Goal: Transaction & Acquisition: Subscribe to service/newsletter

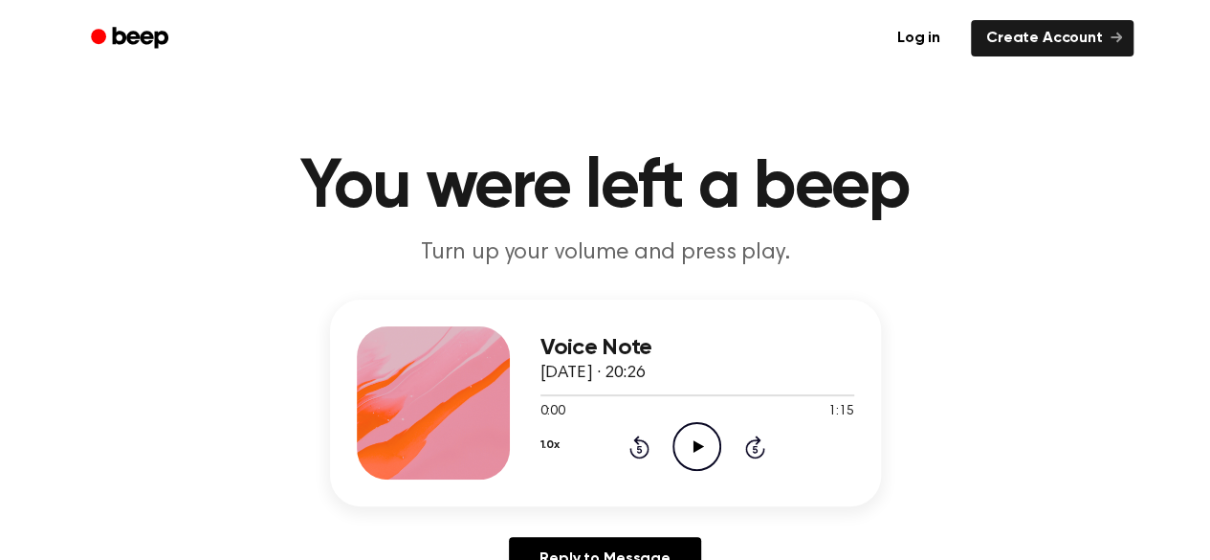
click at [684, 443] on icon "Play Audio" at bounding box center [697, 446] width 49 height 49
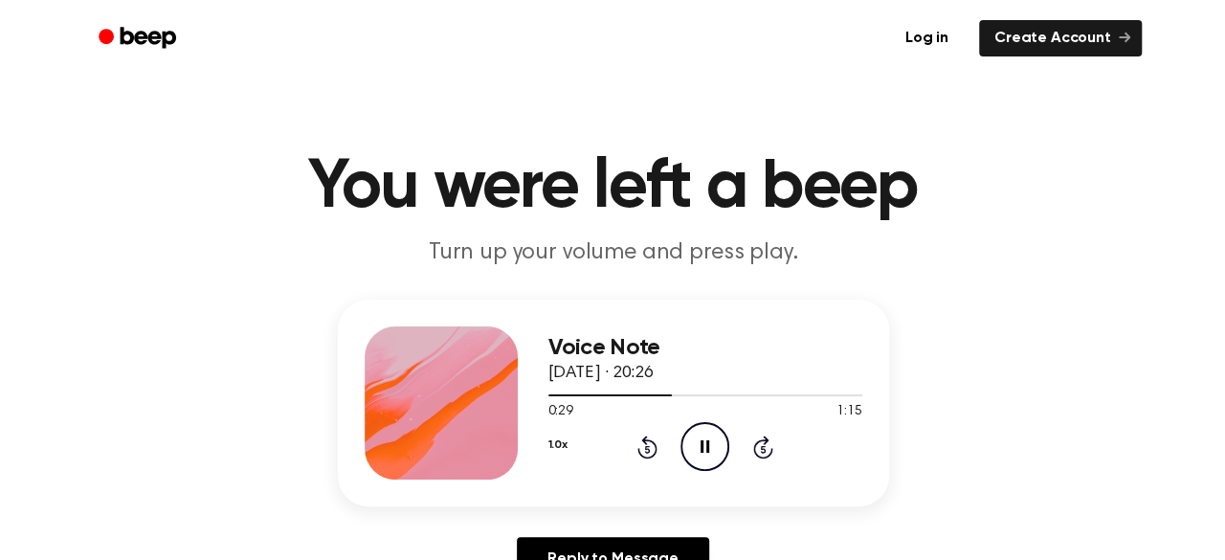
scroll to position [17, 0]
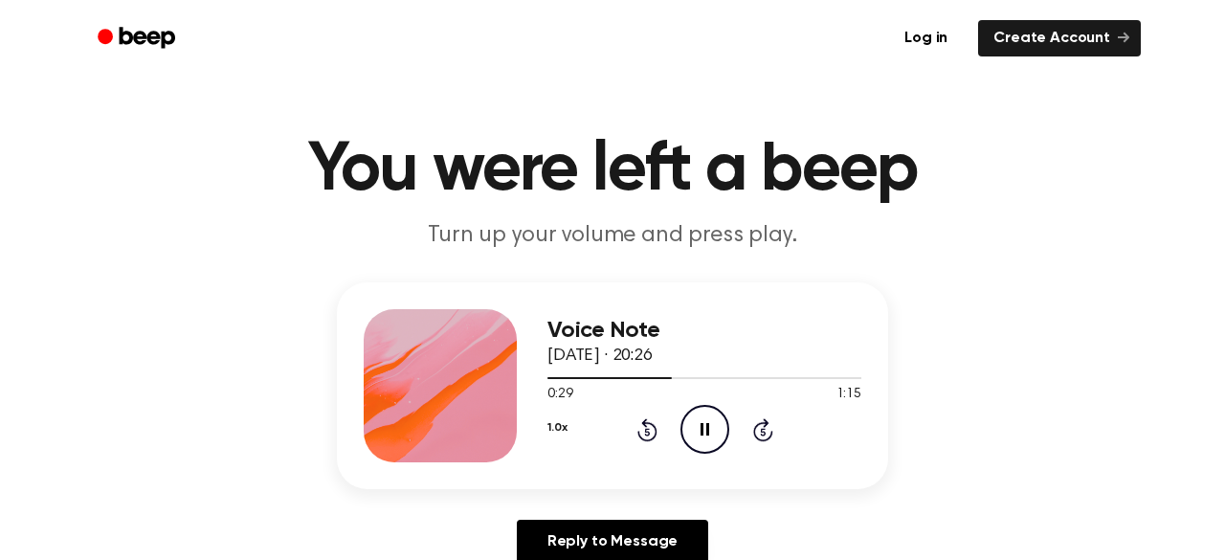
click at [547, 444] on div "1.0x" at bounding box center [556, 429] width 19 height 30
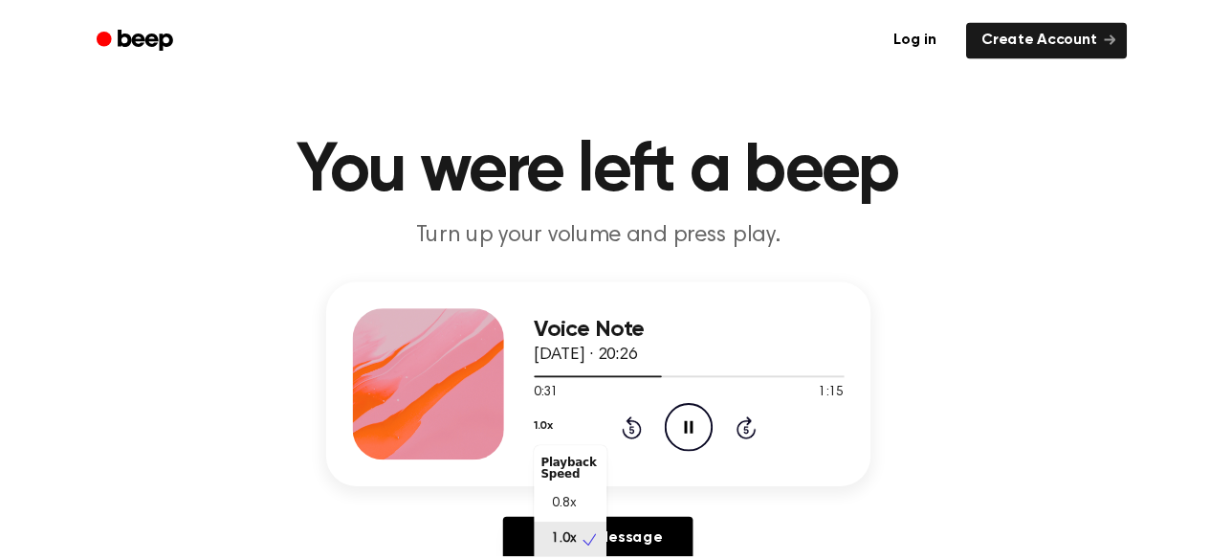
scroll to position [9, 0]
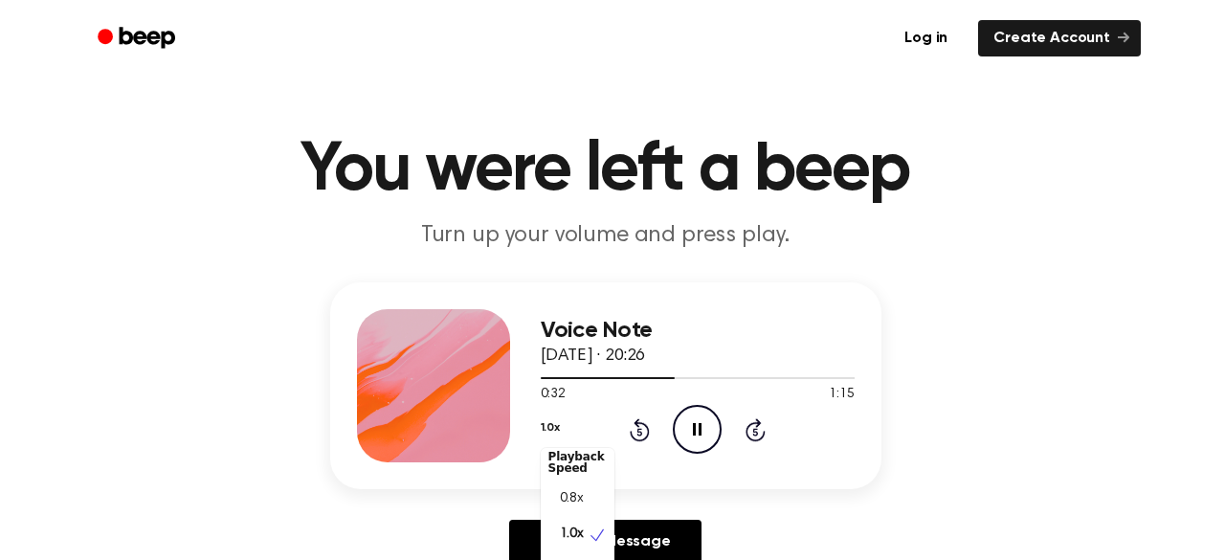
click at [921, 412] on div "Voice Note [DATE] · 20:26 0:32 1:15 Your browser does not support the [object O…" at bounding box center [605, 430] width 1164 height 297
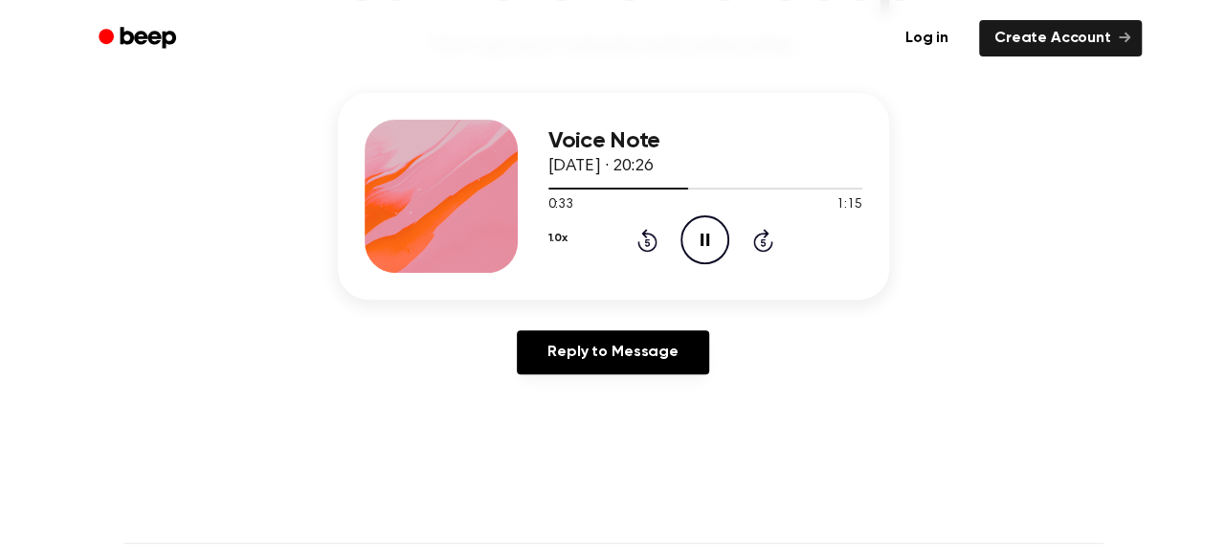
scroll to position [207, 0]
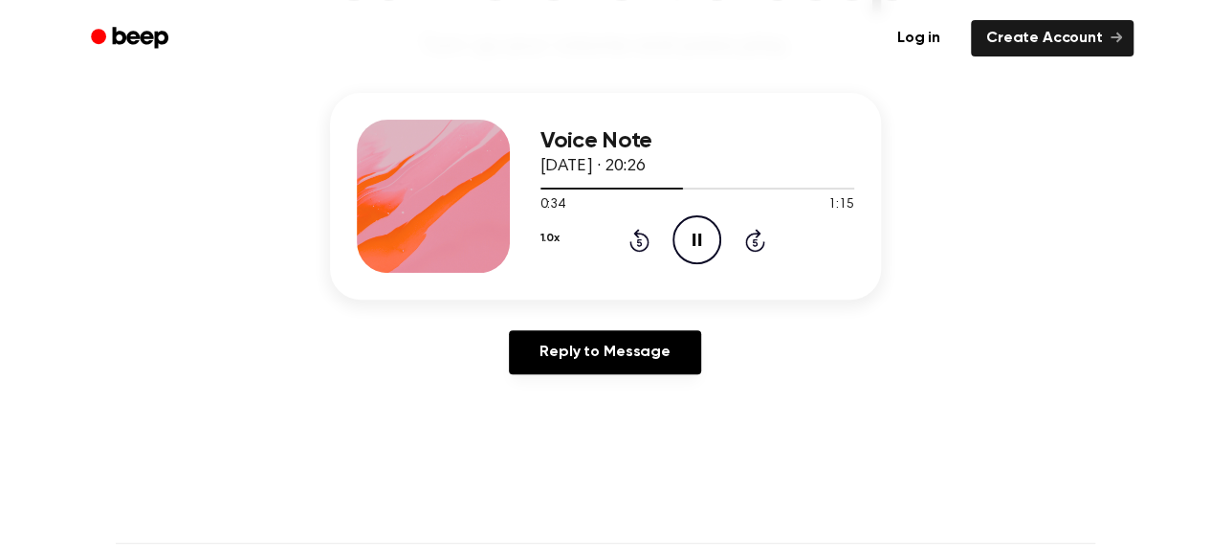
click at [545, 243] on button "1.0x" at bounding box center [550, 238] width 19 height 33
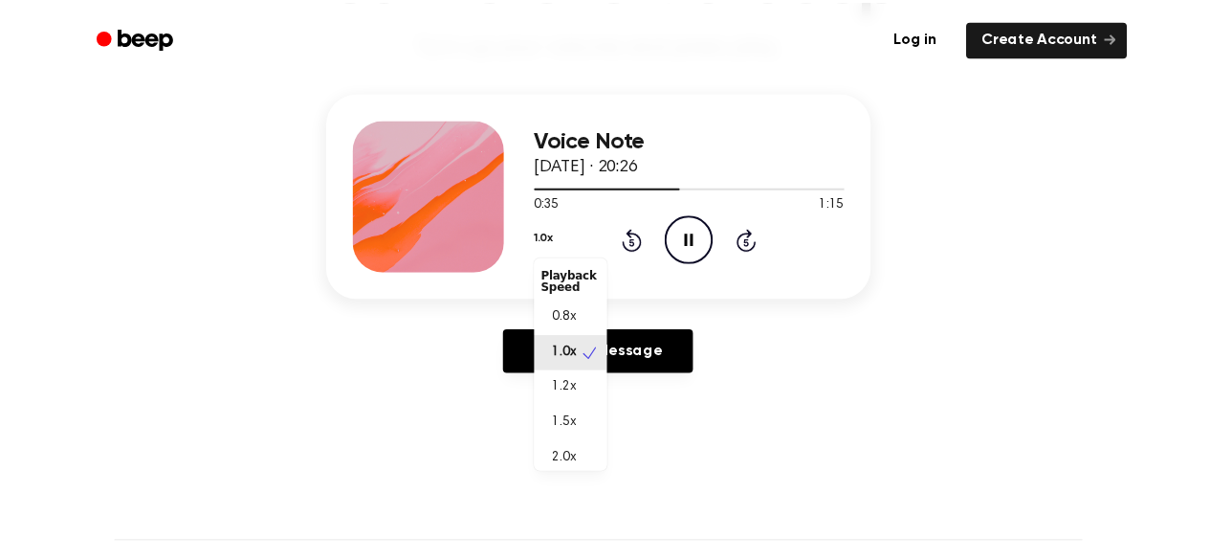
scroll to position [9, 0]
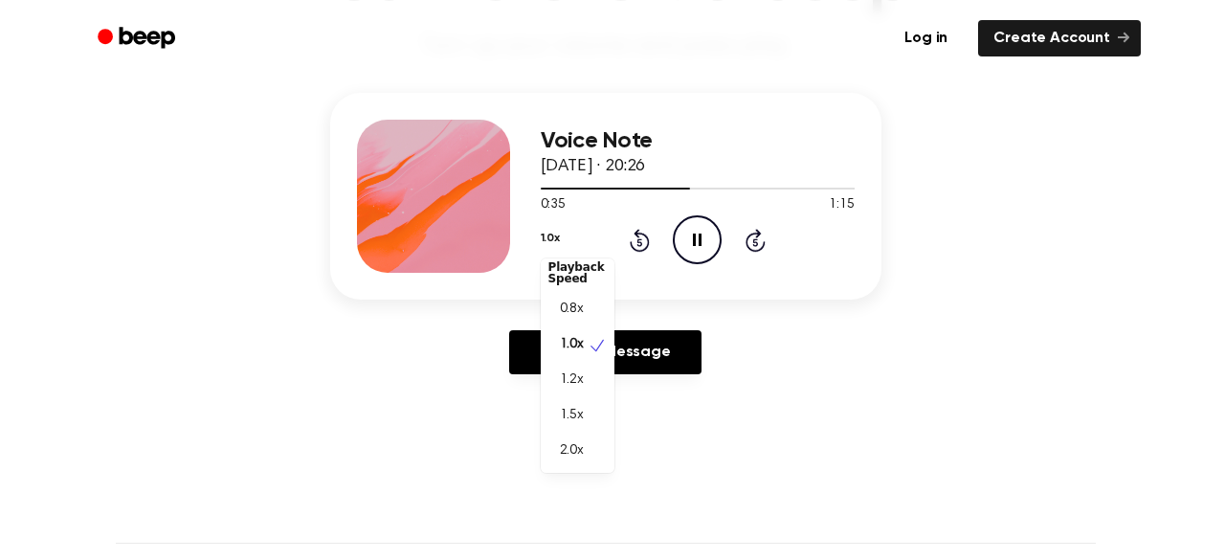
click at [827, 370] on div "Voice Note [DATE] · 20:26 0:35 1:15 Your browser does not support the [object O…" at bounding box center [605, 241] width 1164 height 297
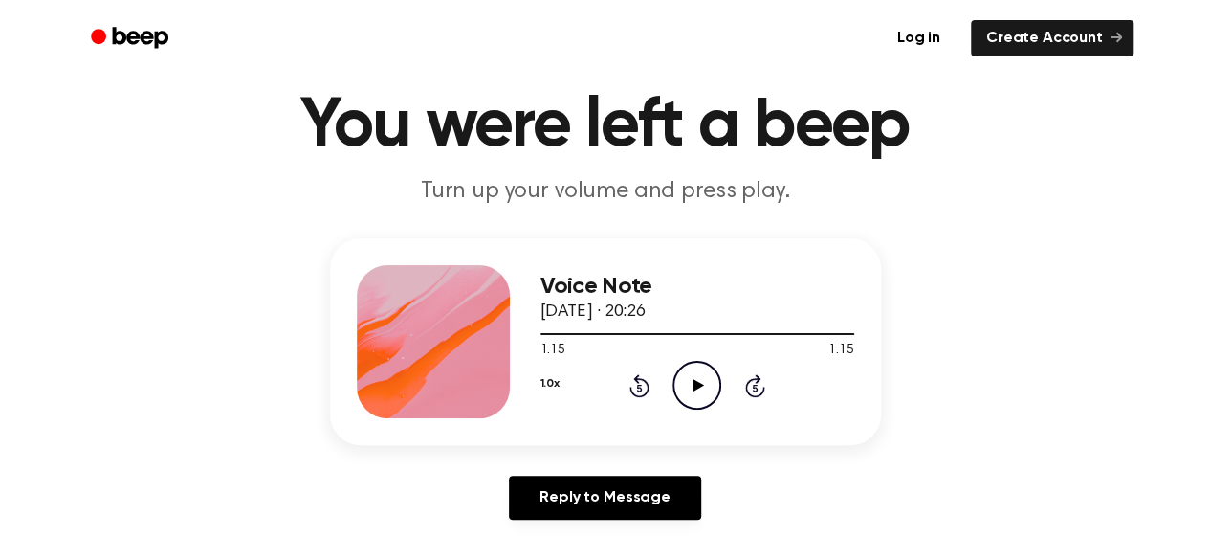
scroll to position [0, 0]
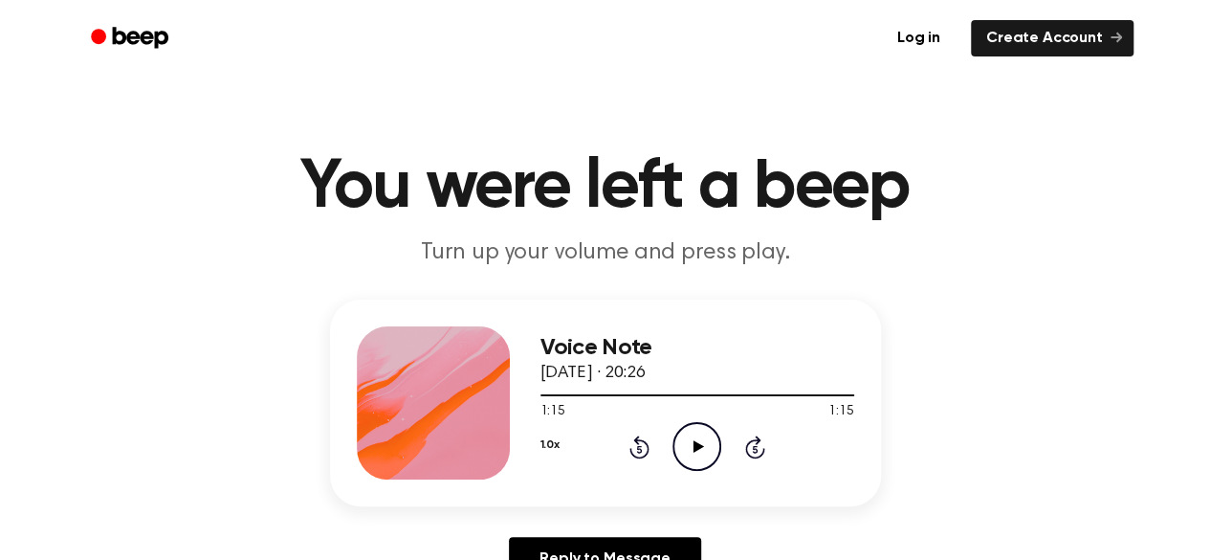
click at [153, 30] on icon "Beep" at bounding box center [131, 38] width 81 height 28
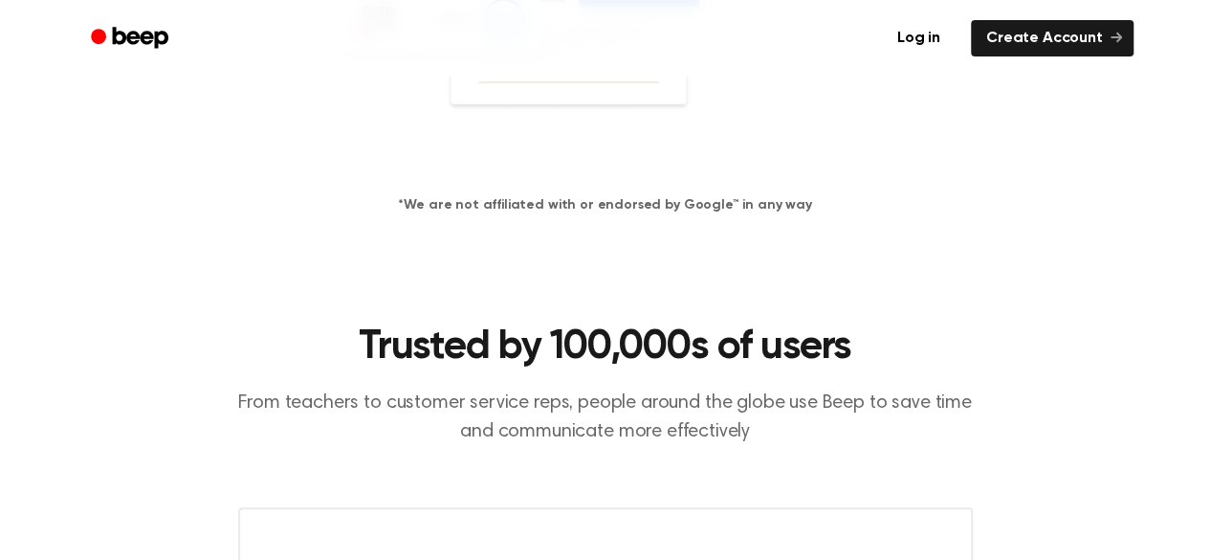
scroll to position [575, 0]
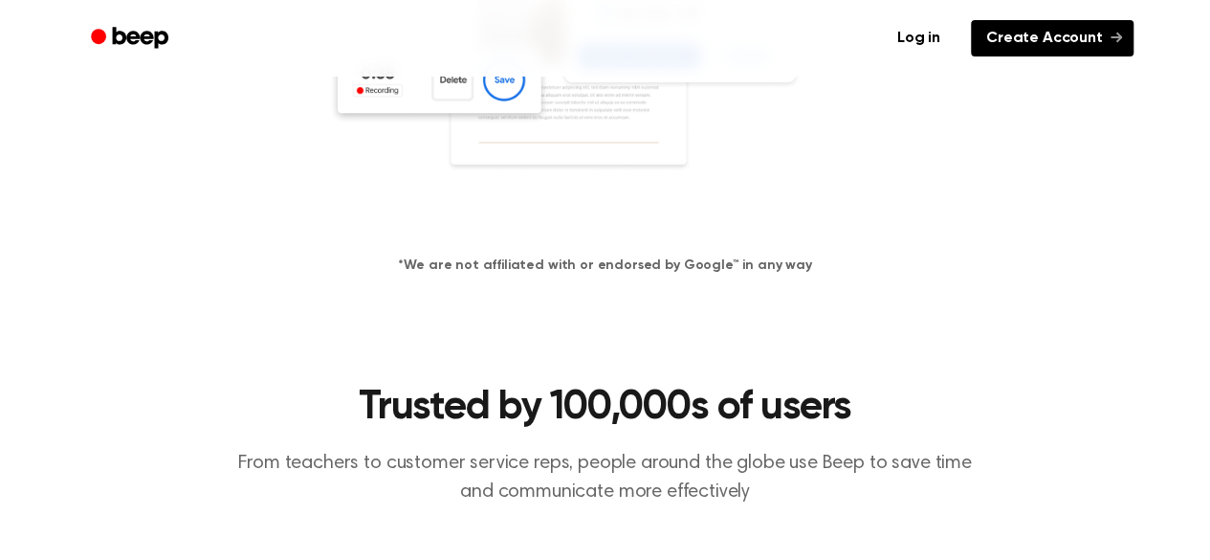
click at [1054, 38] on link "Create Account" at bounding box center [1052, 38] width 163 height 36
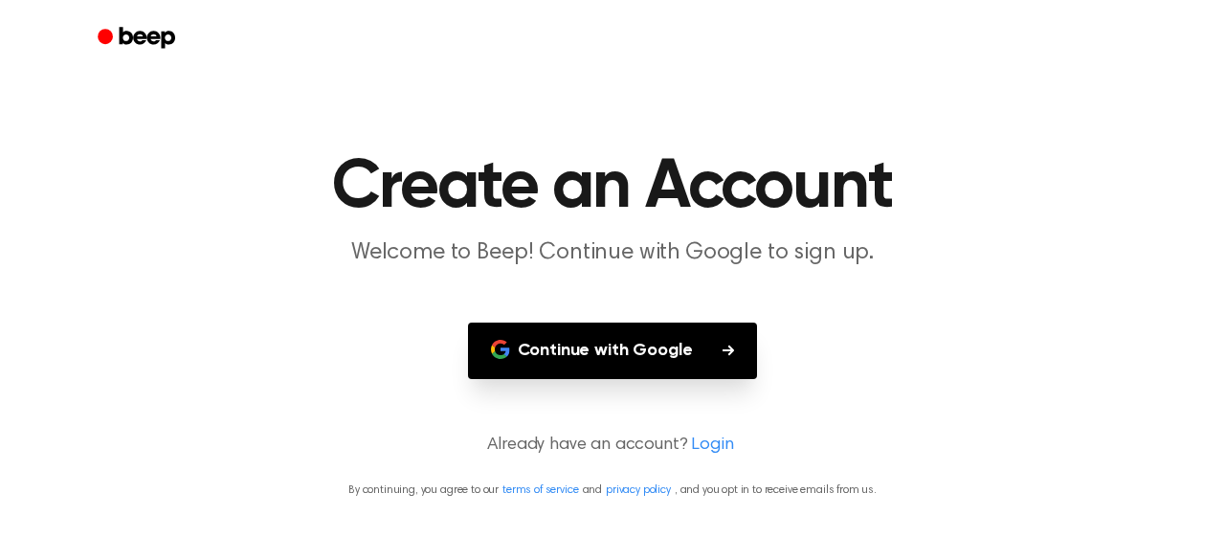
click at [587, 361] on button "Continue with Google" at bounding box center [613, 350] width 290 height 56
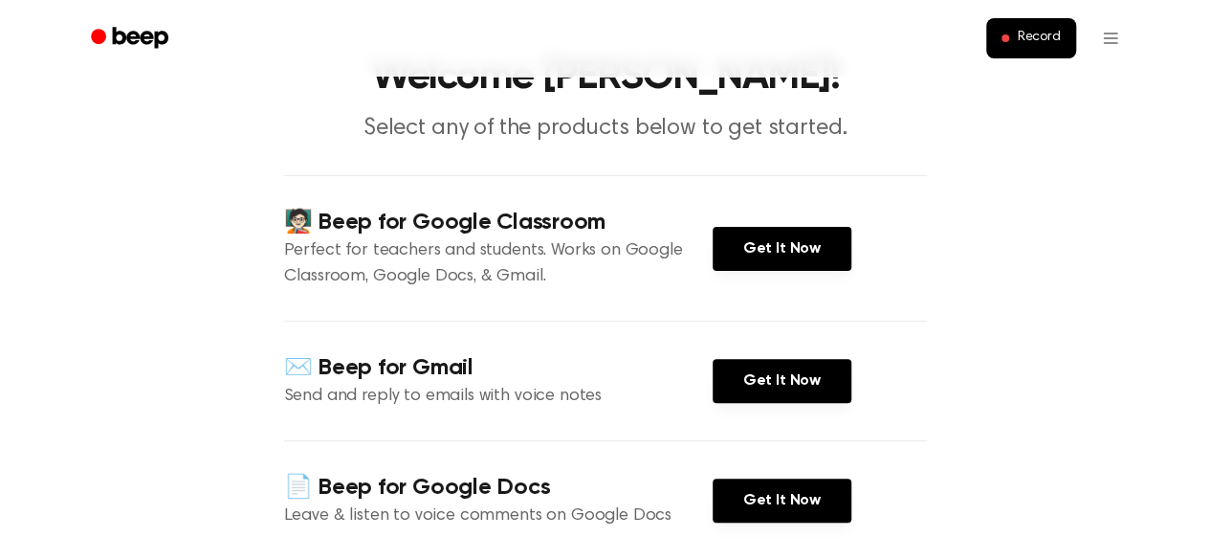
scroll to position [287, 0]
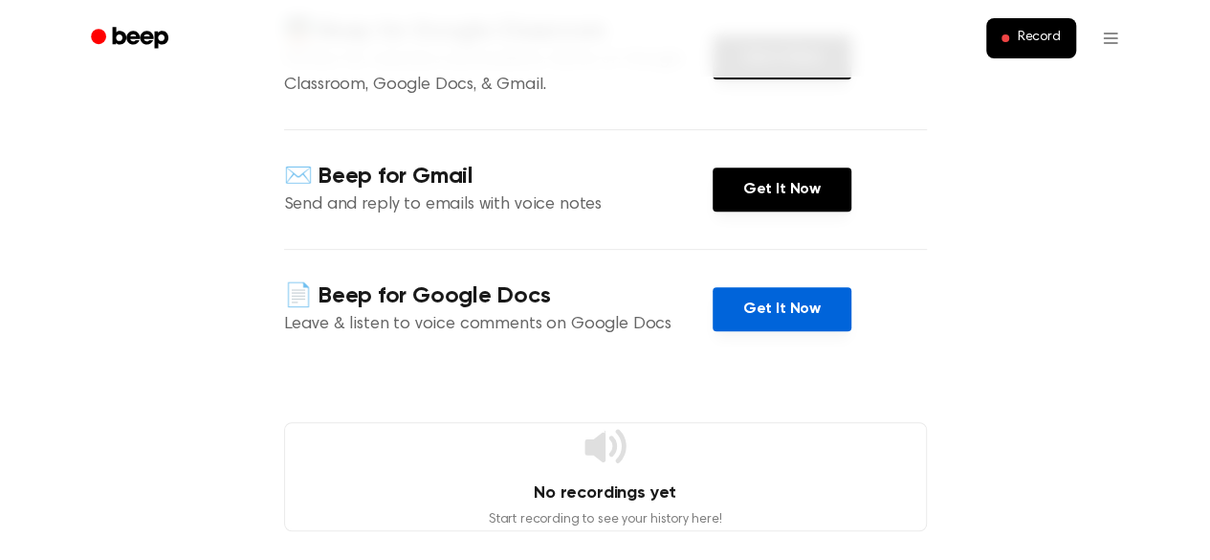
click at [787, 309] on link "Get It Now" at bounding box center [782, 309] width 139 height 44
